Goal: Navigation & Orientation: Find specific page/section

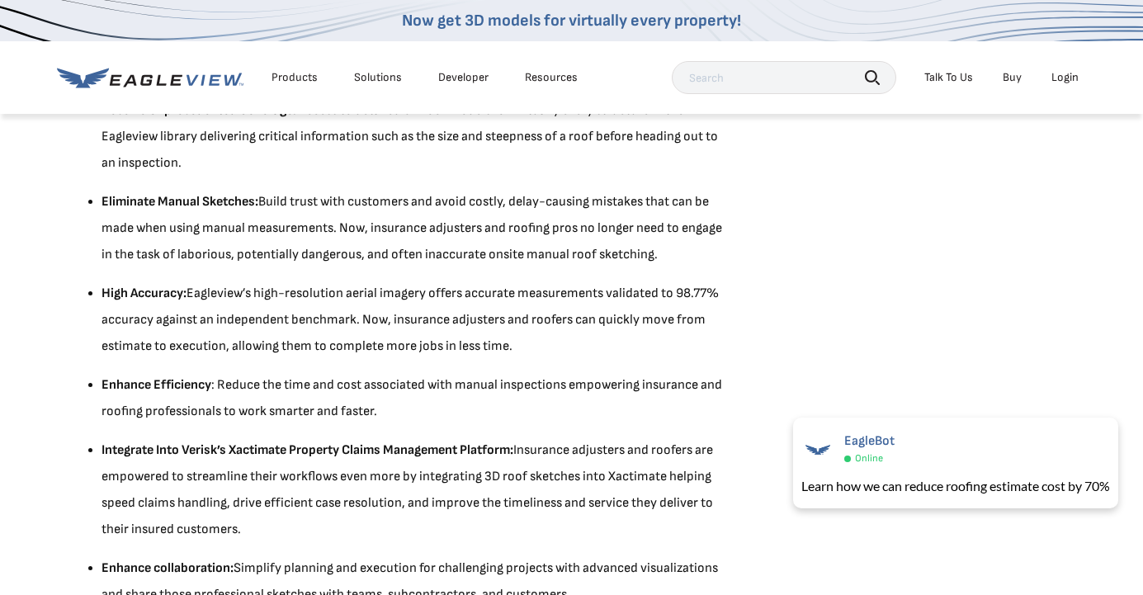
click at [369, 80] on div "Solutions" at bounding box center [378, 77] width 48 height 15
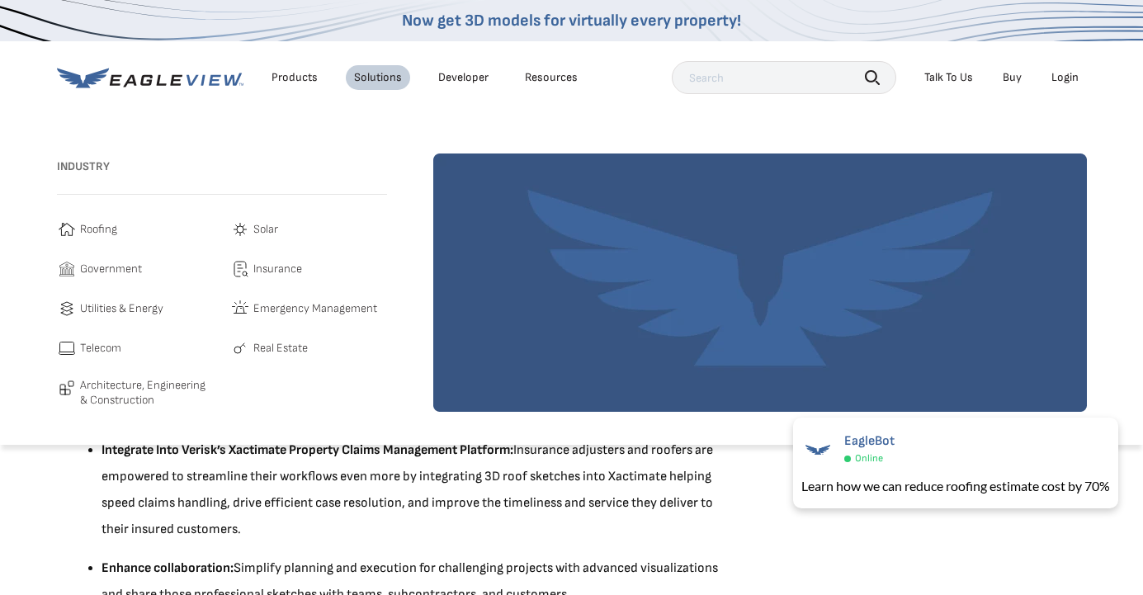
click at [282, 83] on div "Products" at bounding box center [294, 77] width 46 height 15
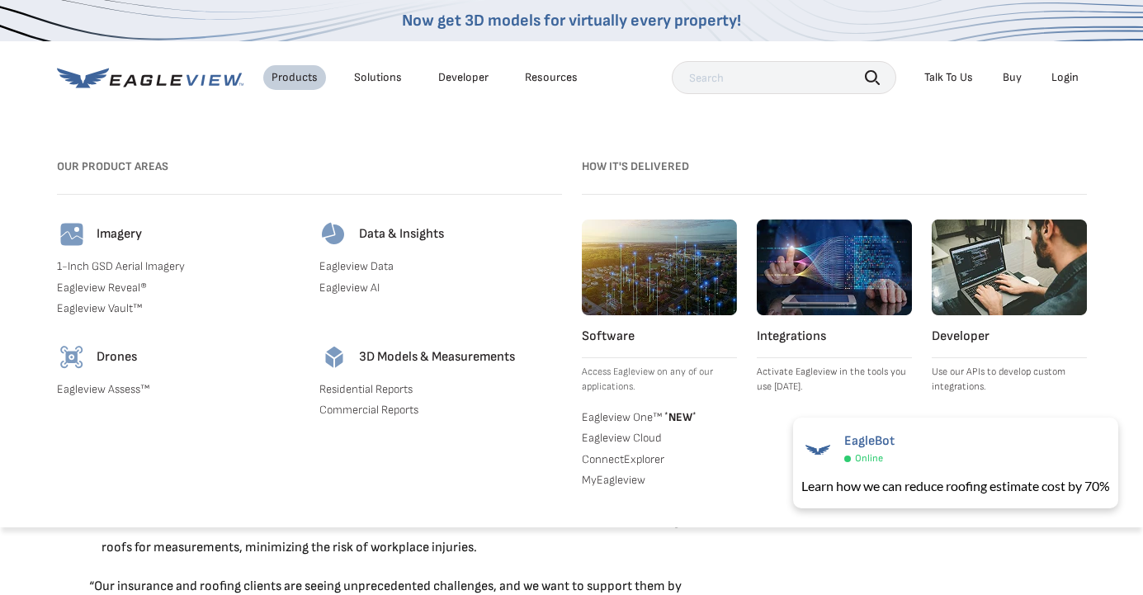
scroll to position [1483, 0]
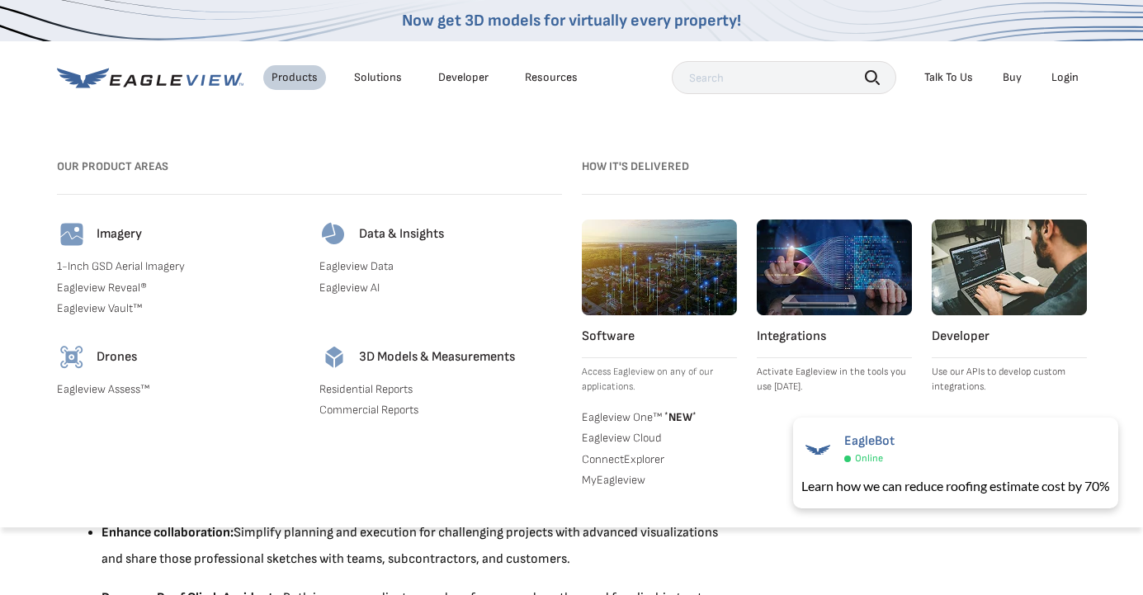
click at [469, 71] on link "Developer" at bounding box center [463, 77] width 50 height 15
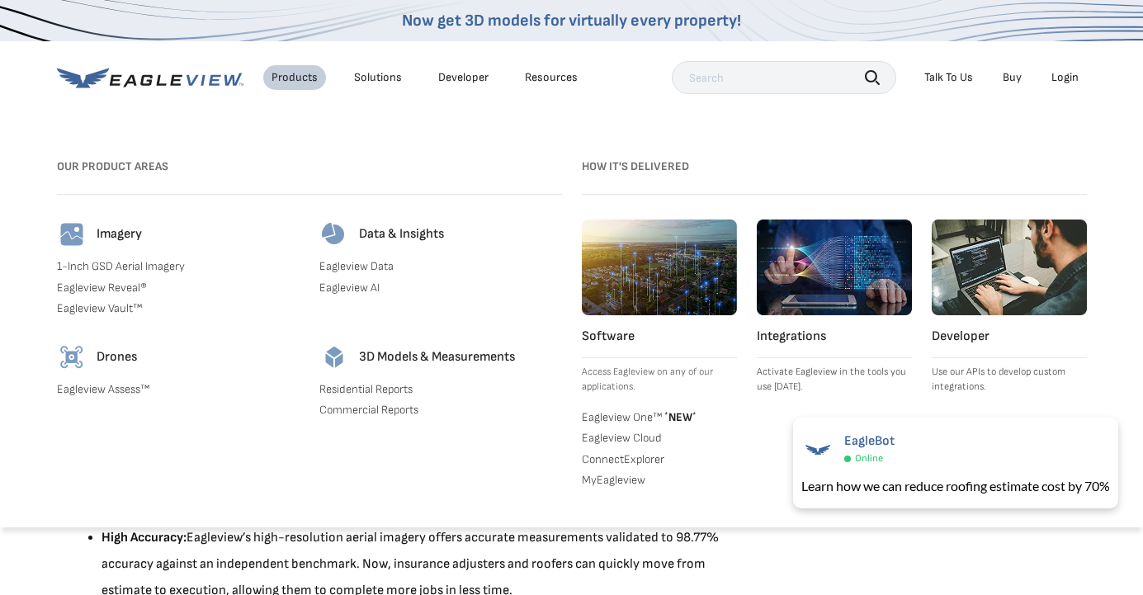
scroll to position [1138, 0]
click at [392, 77] on div "Solutions" at bounding box center [378, 77] width 48 height 15
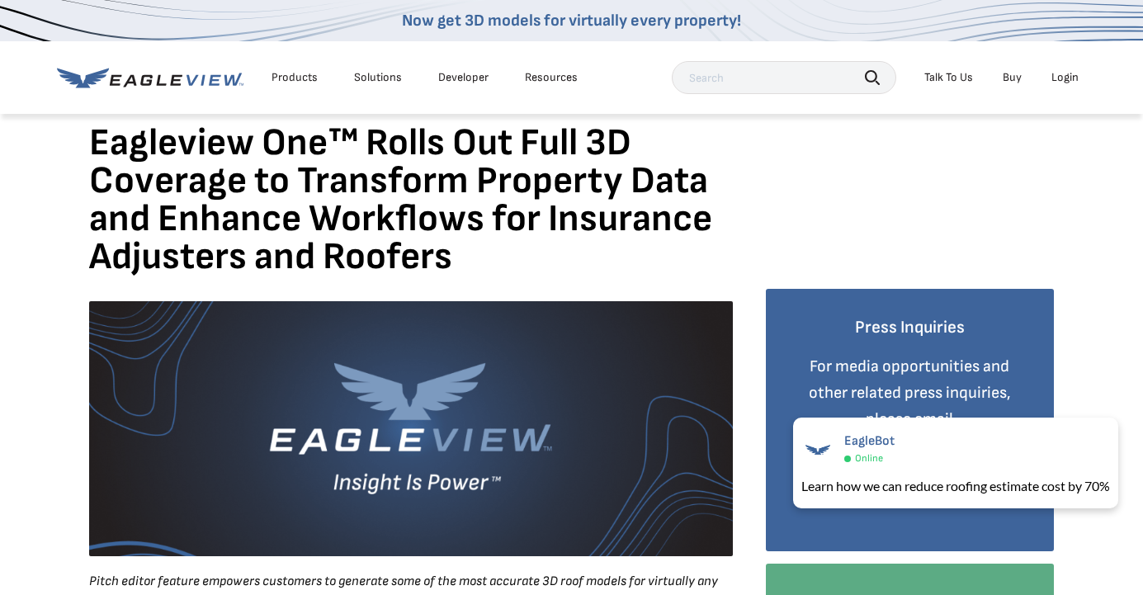
scroll to position [0, 0]
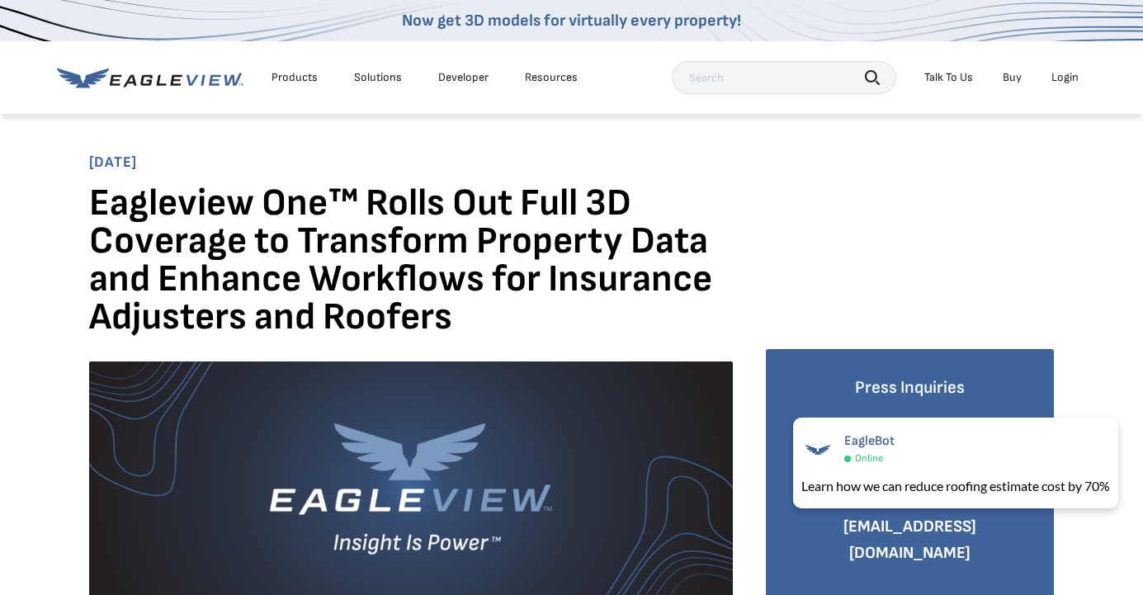
click at [372, 83] on div "Solutions" at bounding box center [378, 77] width 48 height 15
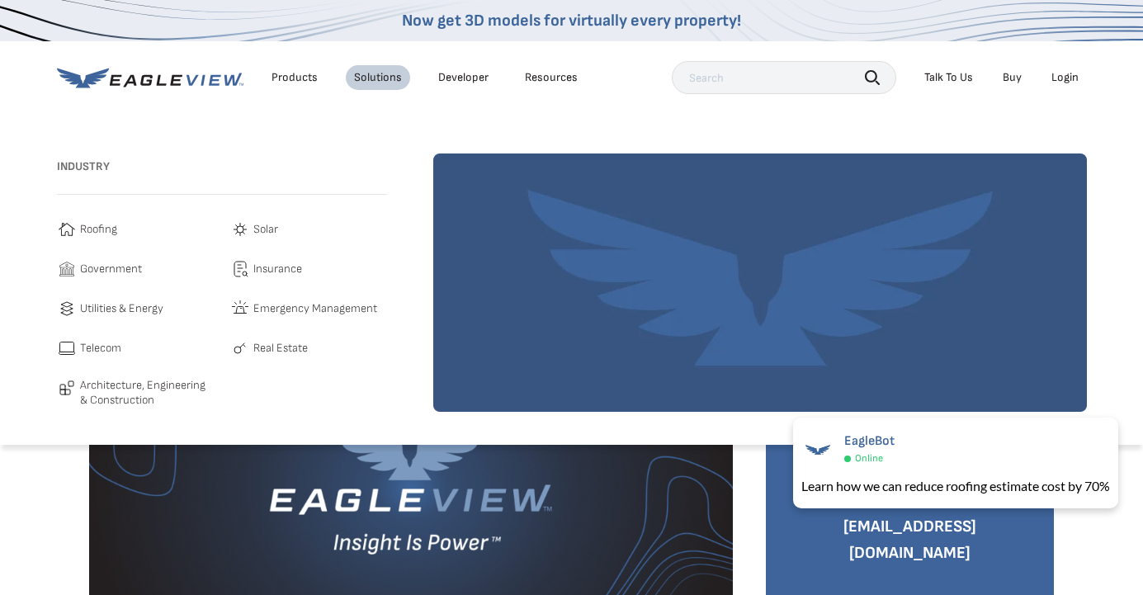
click at [282, 73] on div "Products" at bounding box center [294, 77] width 46 height 15
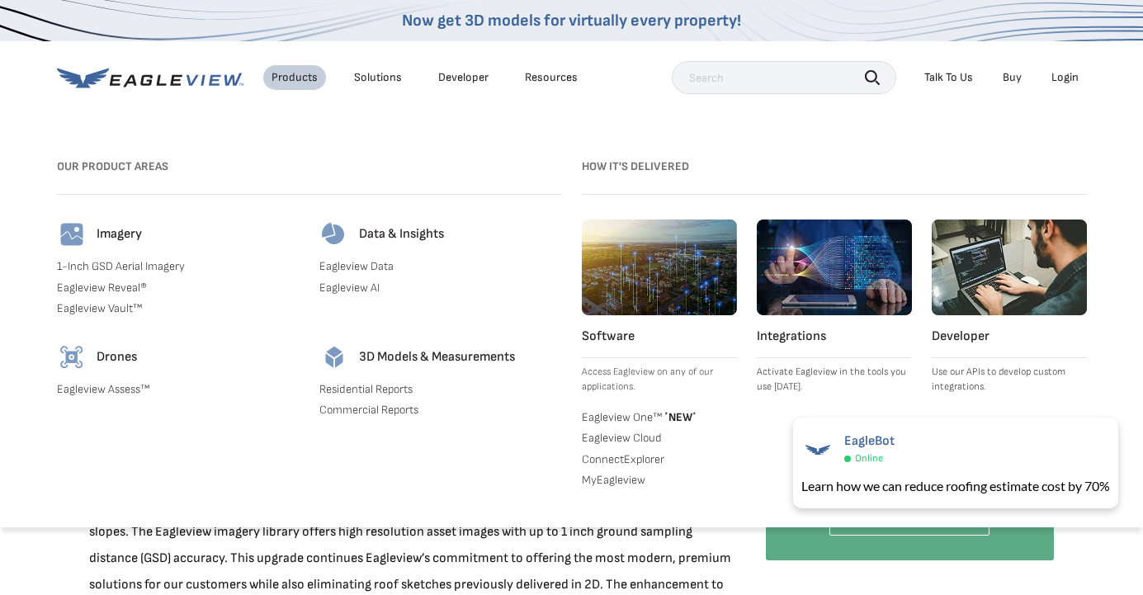
scroll to position [260, 0]
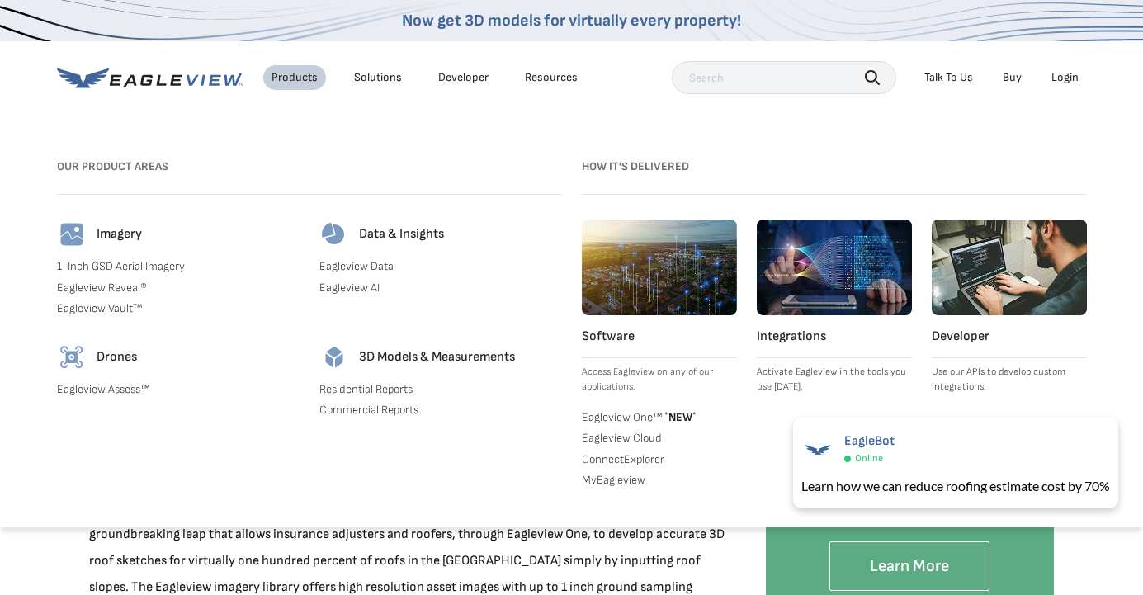
click at [612, 417] on link "Eagleview One™ * NEW *" at bounding box center [659, 416] width 155 height 17
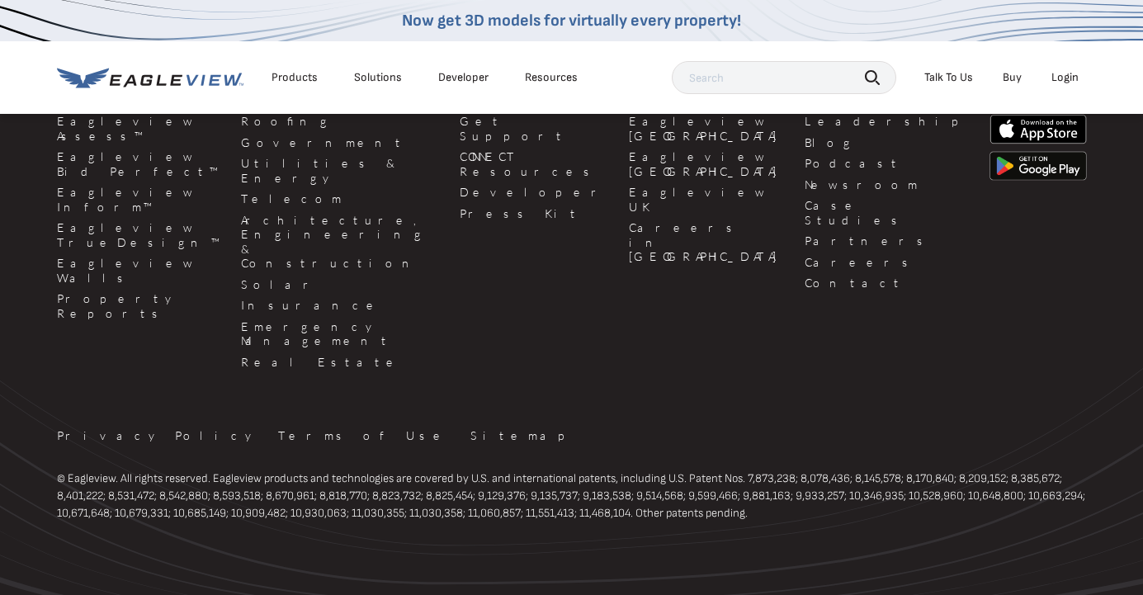
scroll to position [4085, 0]
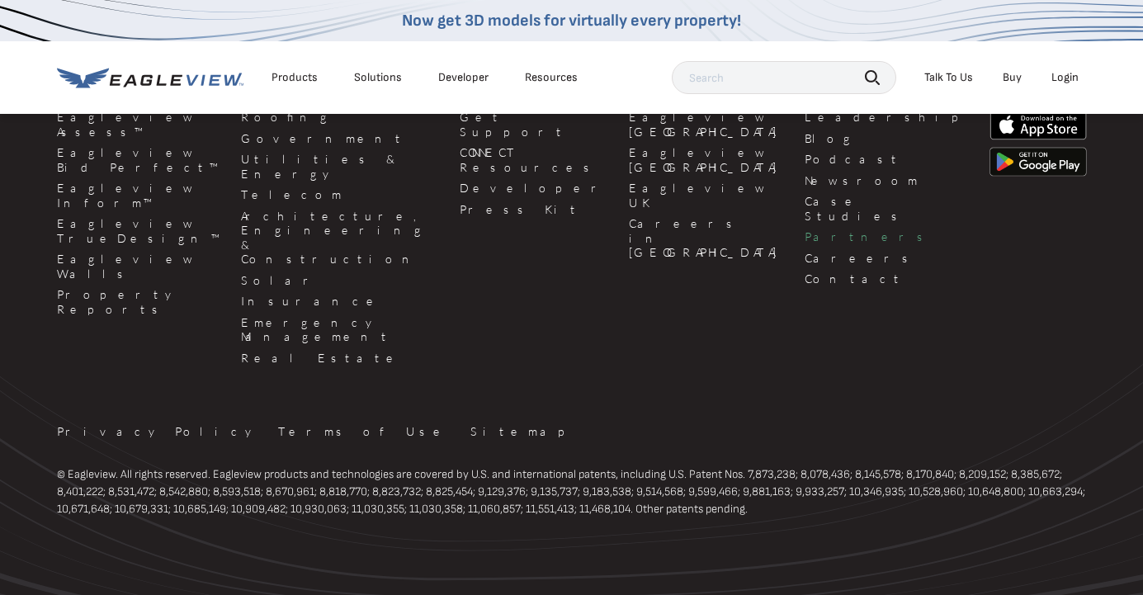
click at [804, 229] on link "Partners" at bounding box center [886, 236] width 165 height 15
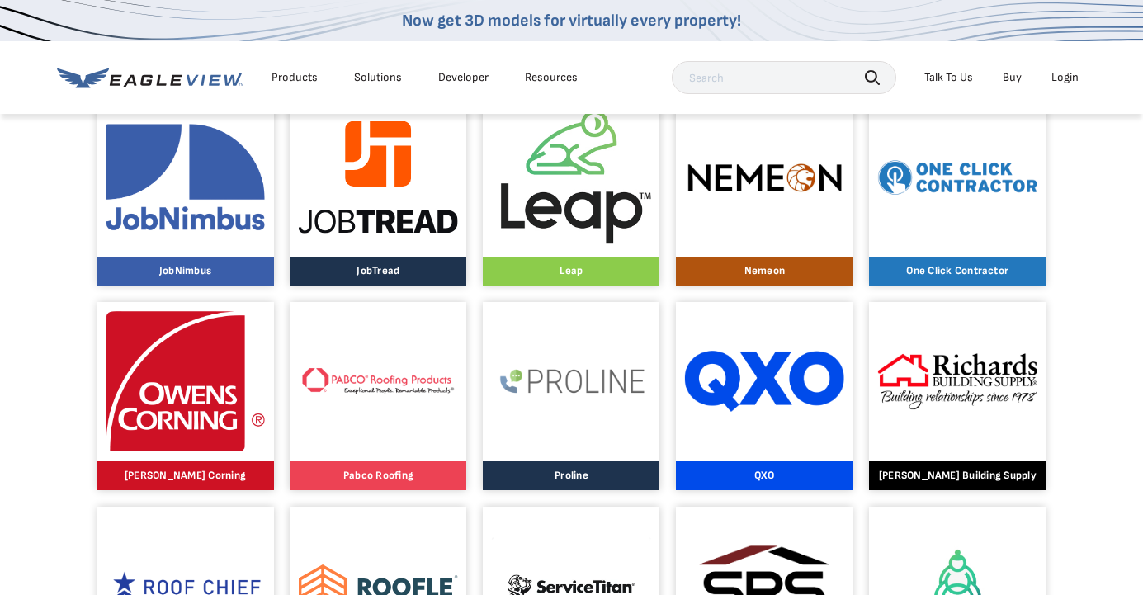
scroll to position [1328, 0]
